Goal: Find contact information: Find contact information

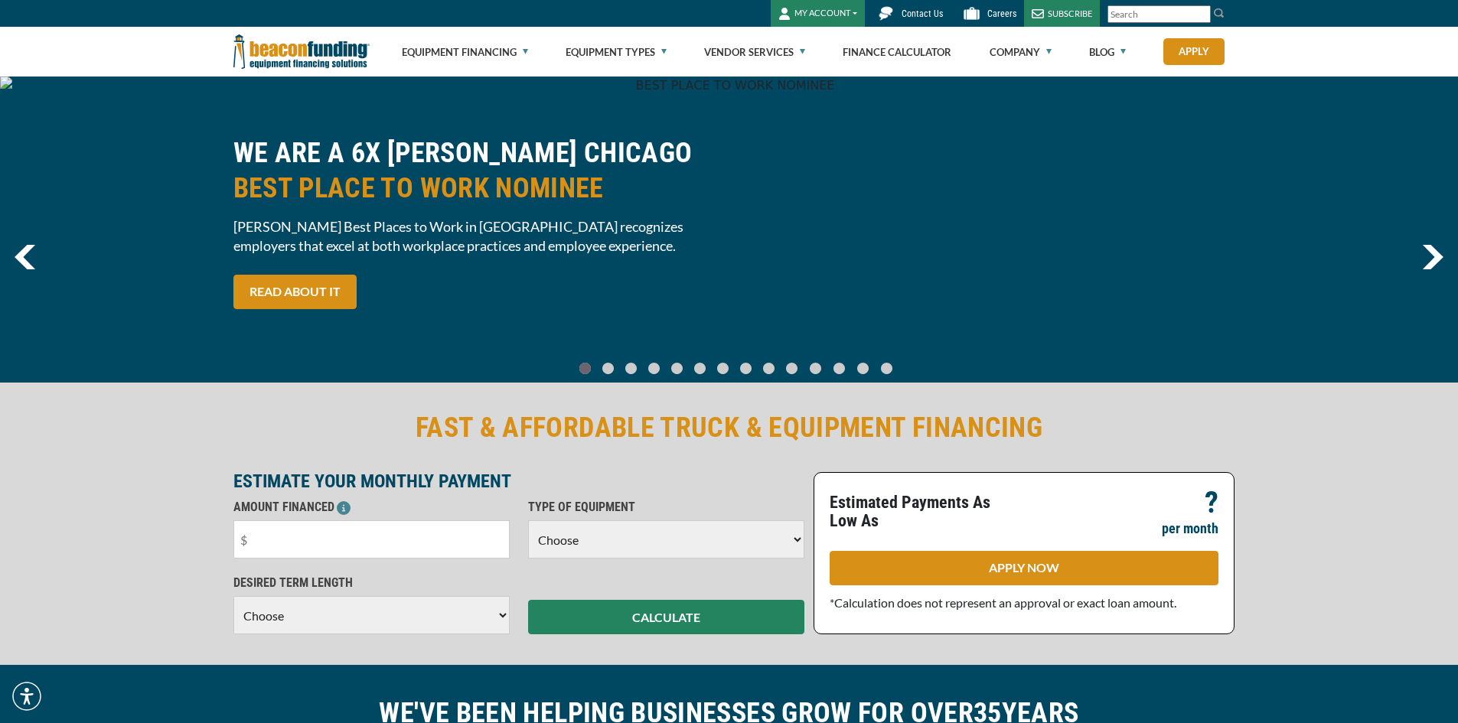
click at [912, 8] on span "Contact Us" at bounding box center [922, 13] width 41 height 11
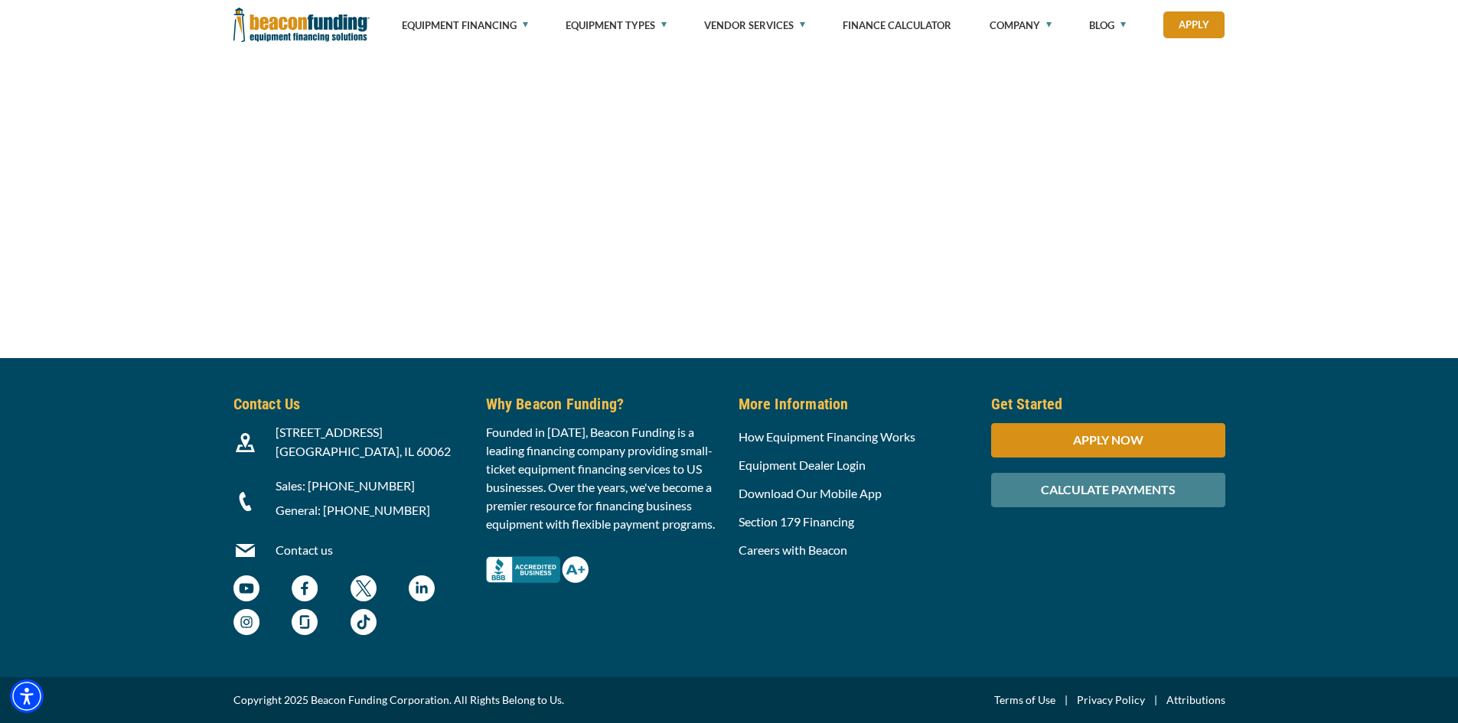
scroll to position [1613, 0]
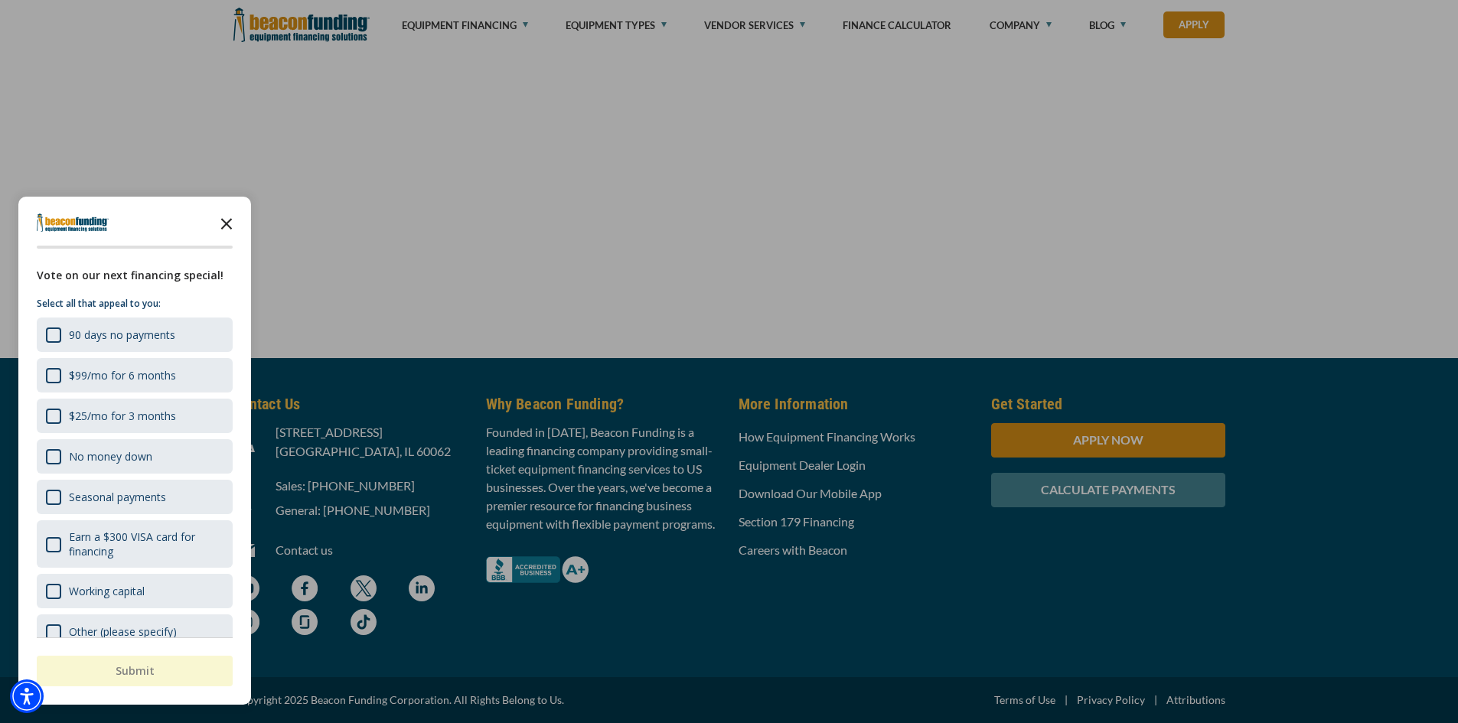
click at [228, 217] on icon "Close the survey" at bounding box center [226, 222] width 31 height 31
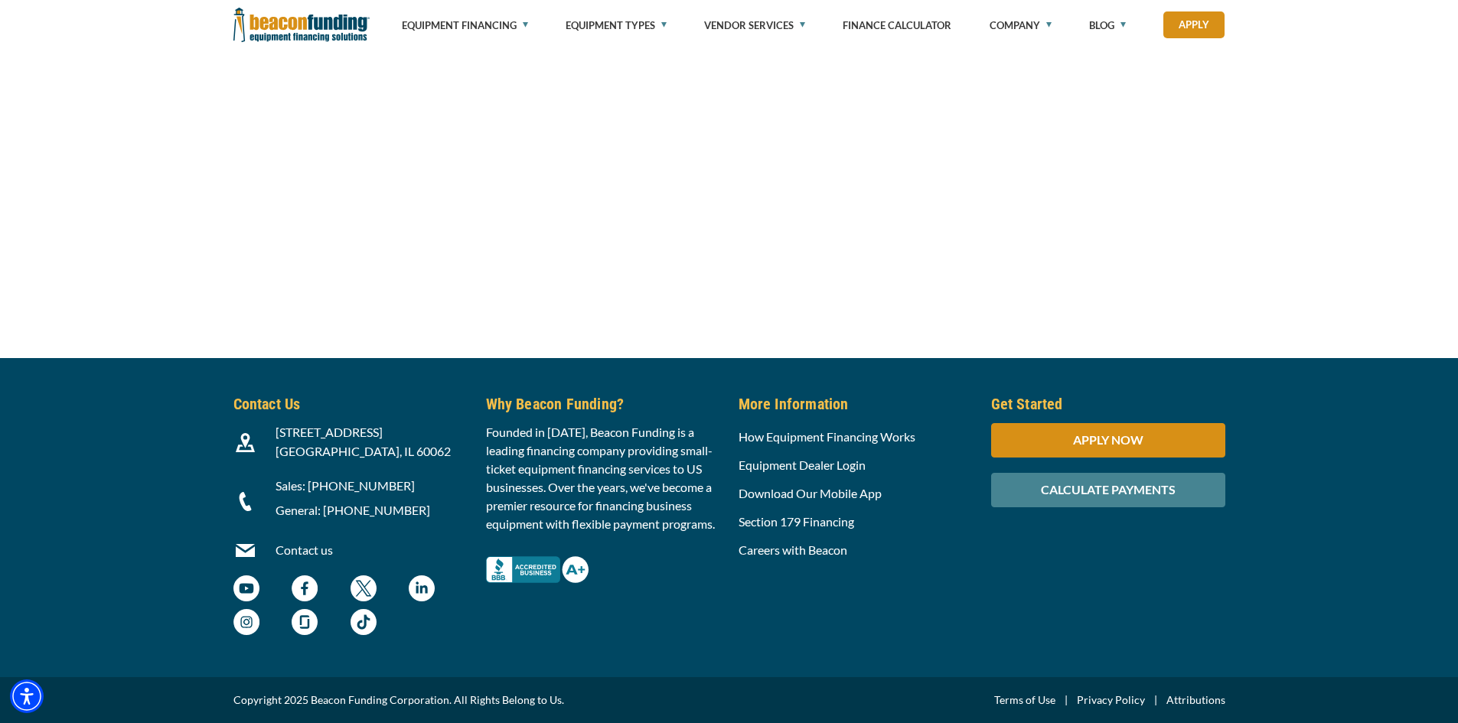
click at [308, 550] on link "Contact us" at bounding box center [304, 550] width 57 height 15
